Goal: Information Seeking & Learning: Compare options

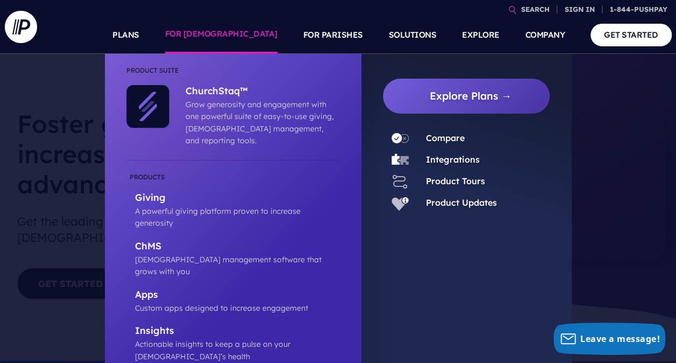
click at [264, 31] on link "FOR [DEMOGRAPHIC_DATA]" at bounding box center [221, 35] width 112 height 38
click at [408, 262] on ul "Explore Plans →" at bounding box center [466, 245] width 210 height 383
click at [148, 191] on p "Giving" at bounding box center [237, 197] width 205 height 13
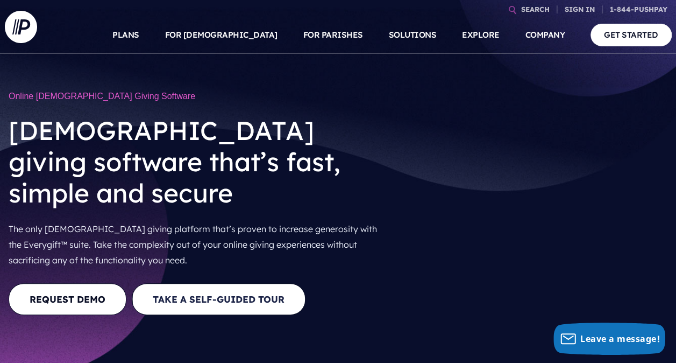
click at [215, 283] on button "Take a Self-guided Tour" at bounding box center [219, 299] width 174 height 32
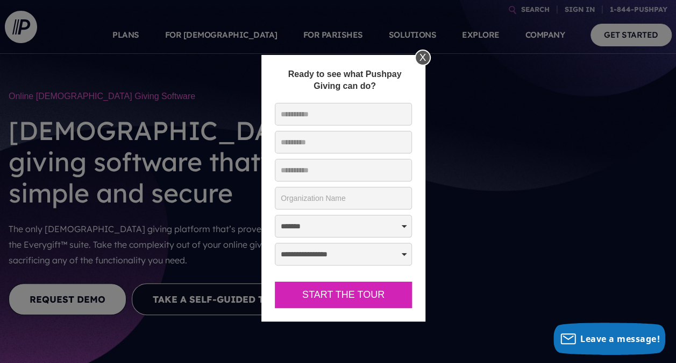
click at [425, 51] on div "X" at bounding box center [423, 57] width 16 height 16
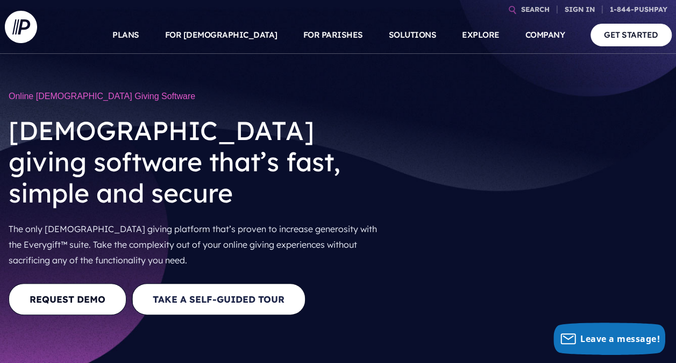
click at [210, 283] on button "Take a Self-guided Tour" at bounding box center [219, 299] width 174 height 32
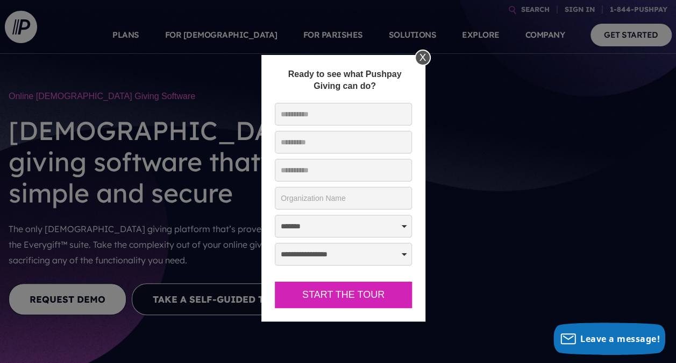
click at [421, 55] on div "X" at bounding box center [423, 57] width 16 height 16
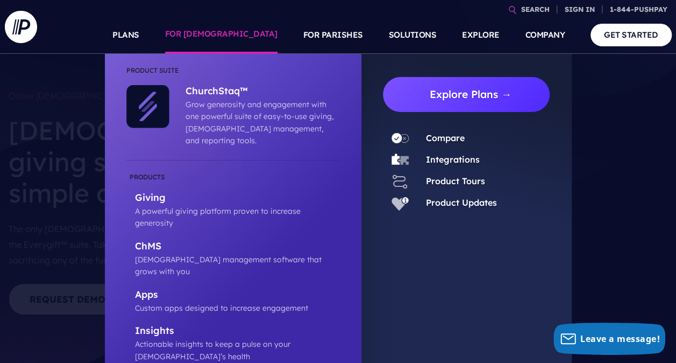
click at [508, 94] on link "Explore Plans →" at bounding box center [471, 94] width 159 height 35
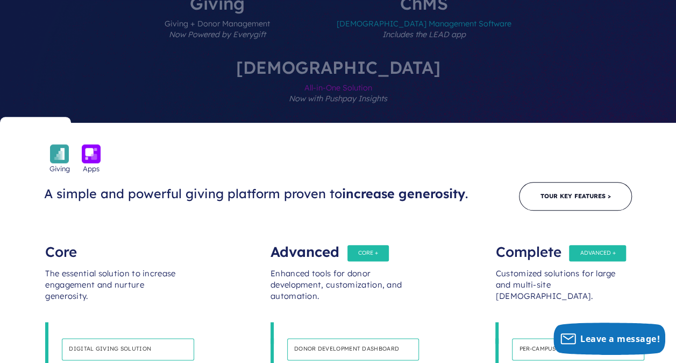
scroll to position [538, 0]
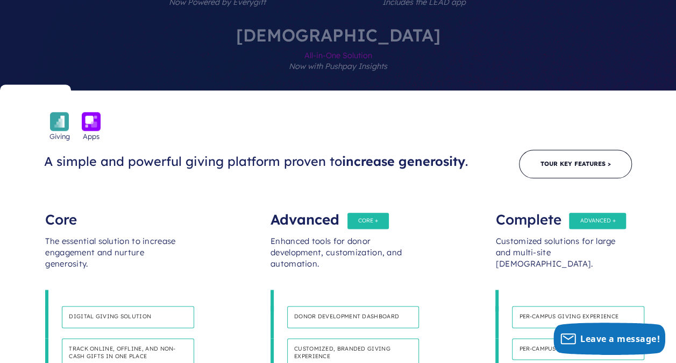
click at [85, 338] on h4 "Track online, offline, and non-cash gifts in one place" at bounding box center [128, 353] width 132 height 30
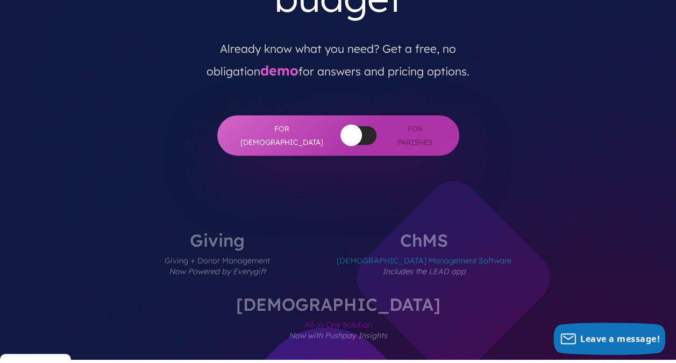
scroll to position [269, 0]
